Goal: Obtain resource: Download file/media

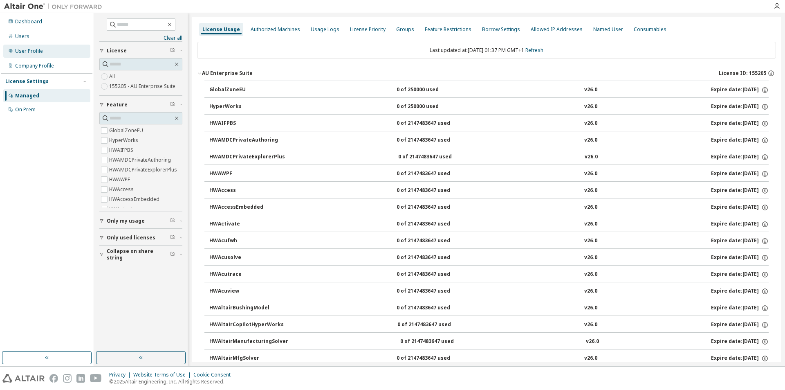
scroll to position [109, 0]
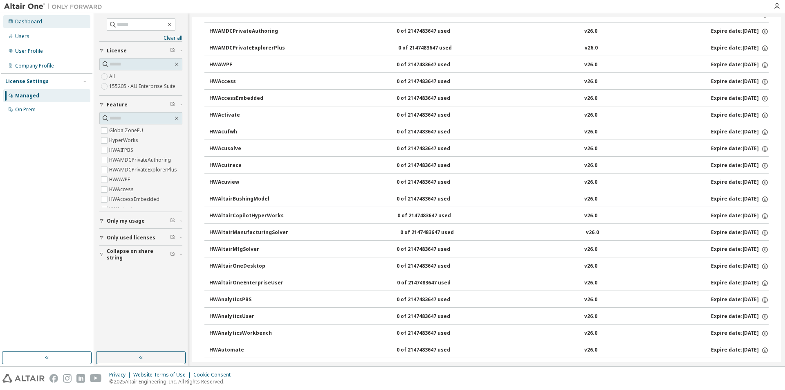
click at [23, 20] on div "Dashboard" at bounding box center [28, 21] width 27 height 7
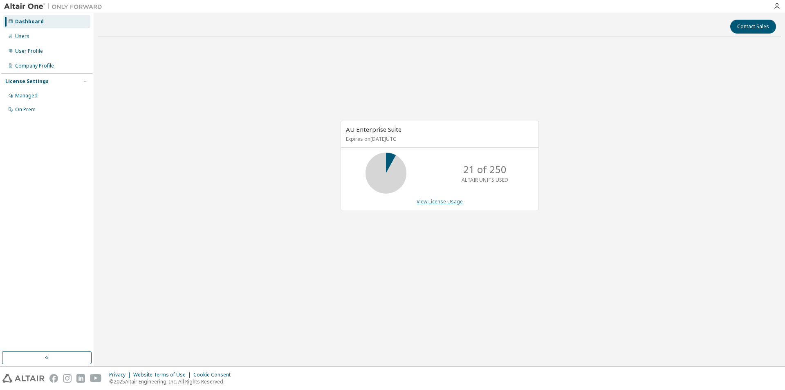
click at [421, 199] on link "View License Usage" at bounding box center [439, 201] width 46 height 7
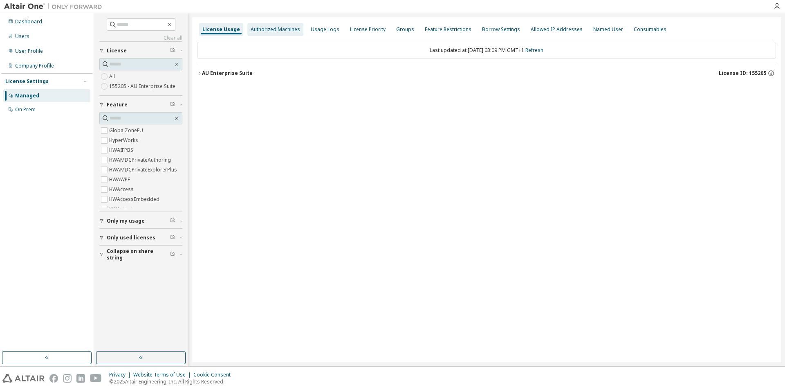
click at [271, 28] on div "Authorized Machines" at bounding box center [275, 29] width 49 height 7
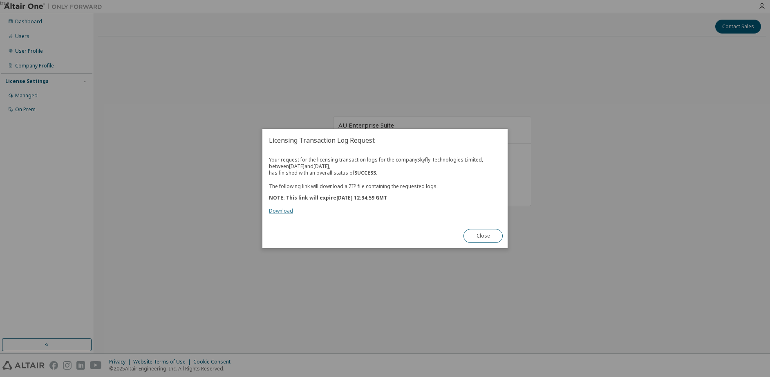
click at [280, 210] on link "Download" at bounding box center [281, 211] width 24 height 7
click at [479, 233] on button "Close" at bounding box center [483, 236] width 39 height 14
click at [276, 211] on link "Download" at bounding box center [281, 211] width 24 height 7
click at [480, 239] on button "Close" at bounding box center [483, 236] width 39 height 14
